Goal: Navigation & Orientation: Find specific page/section

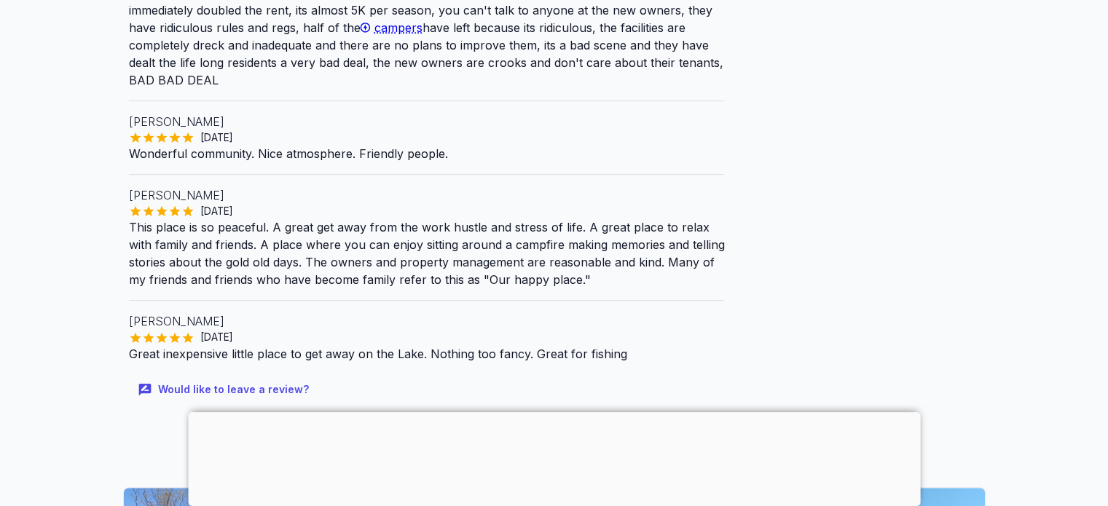
scroll to position [1093, 0]
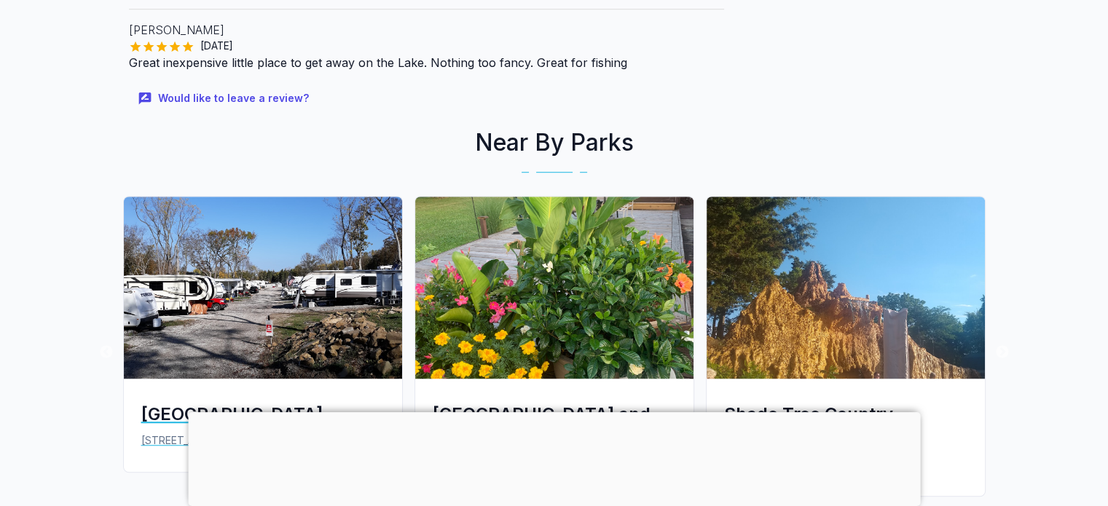
click at [213, 296] on img at bounding box center [263, 288] width 278 height 182
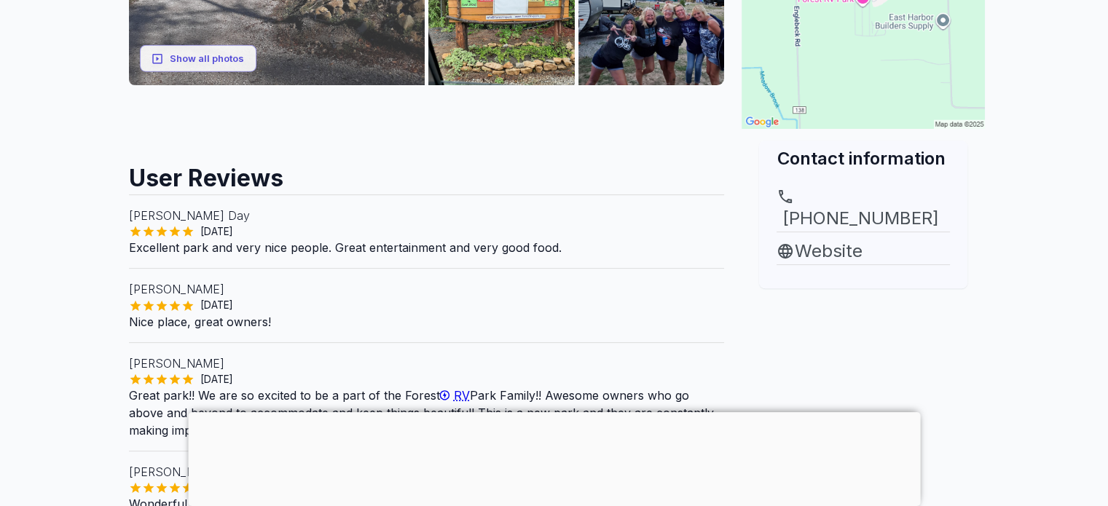
scroll to position [291, 0]
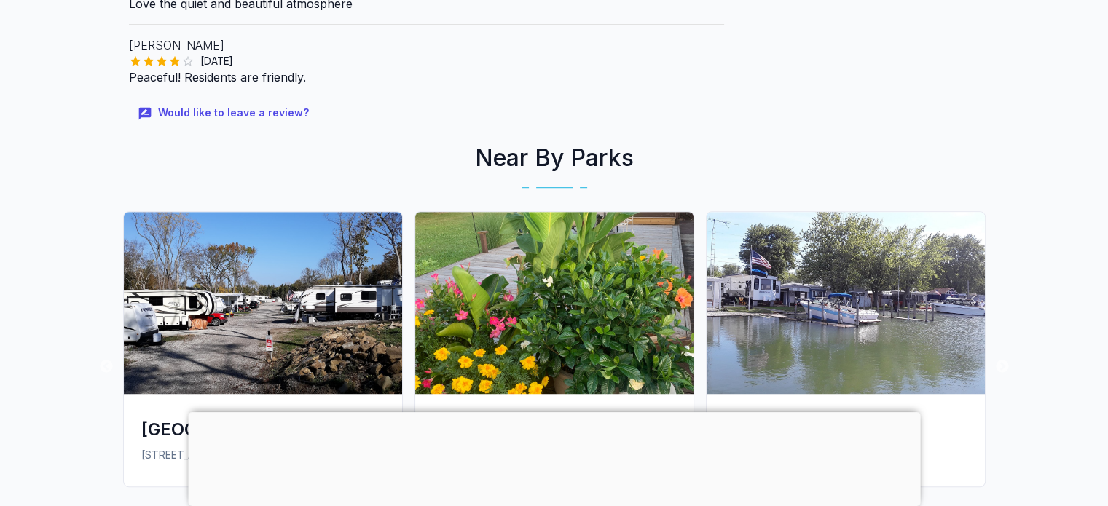
scroll to position [1093, 0]
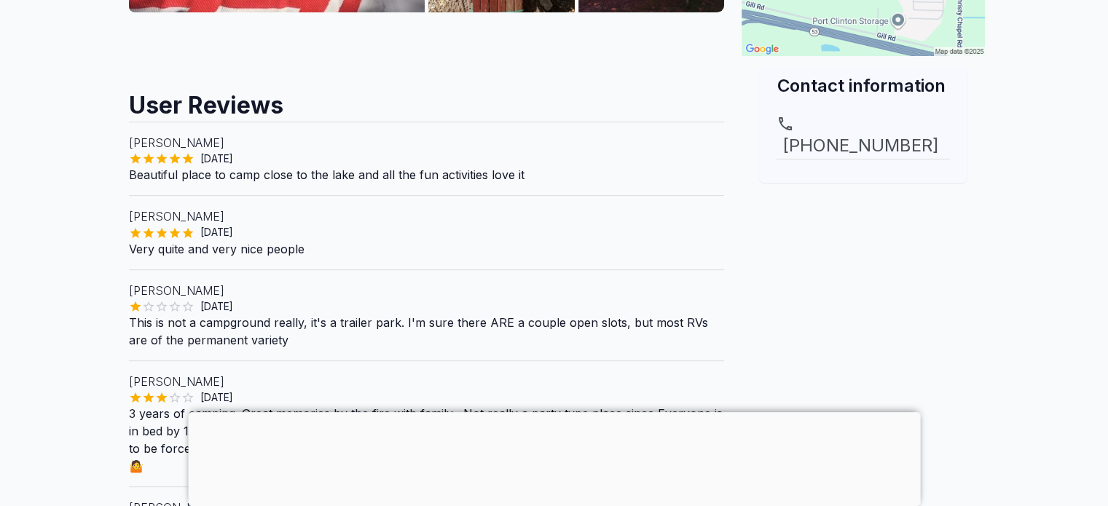
scroll to position [728, 0]
